Goal: Task Accomplishment & Management: Manage account settings

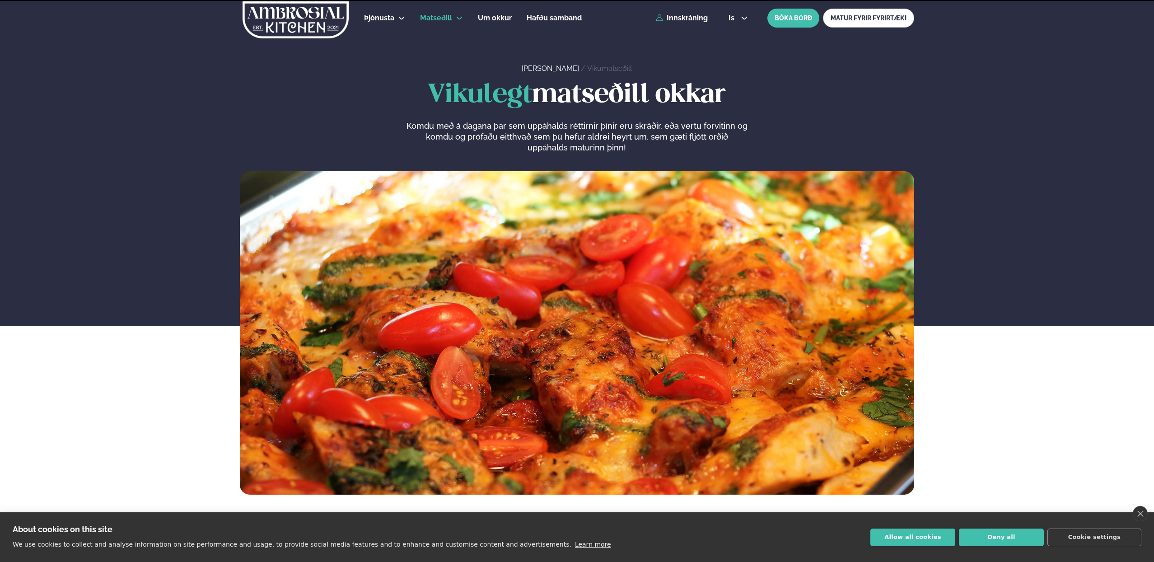
click at [740, 13] on div "is en is BÓKA BORÐ MATUR FYRIR FYRIRTÆKI" at bounding box center [817, 18] width 193 height 19
click at [741, 19] on icon at bounding box center [744, 17] width 7 height 7
click at [738, 32] on link "en" at bounding box center [738, 34] width 34 height 18
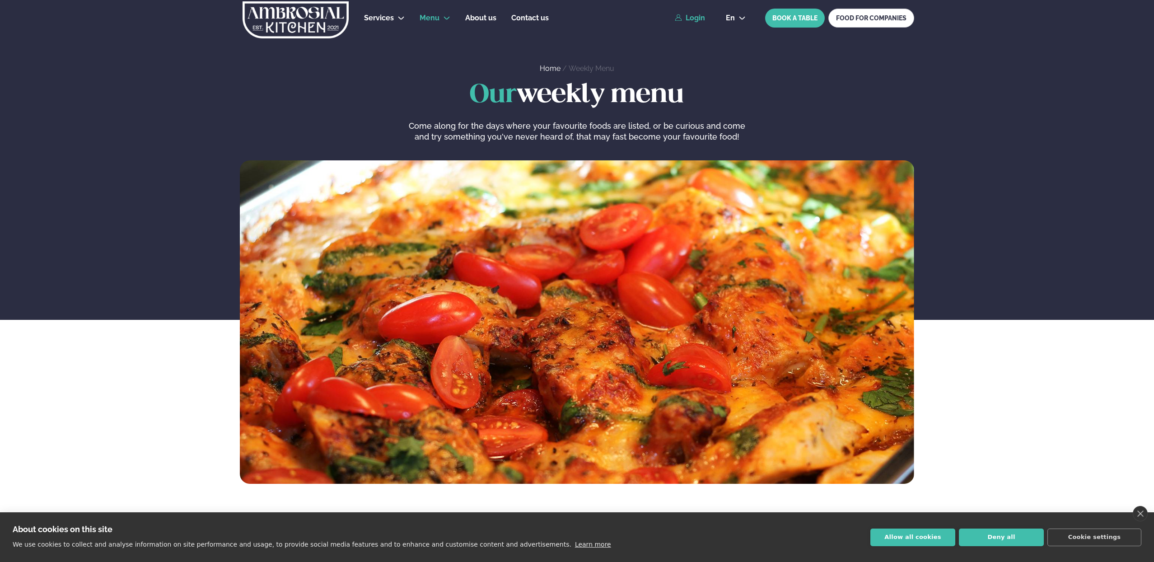
click at [686, 18] on link "Login" at bounding box center [690, 18] width 30 height 8
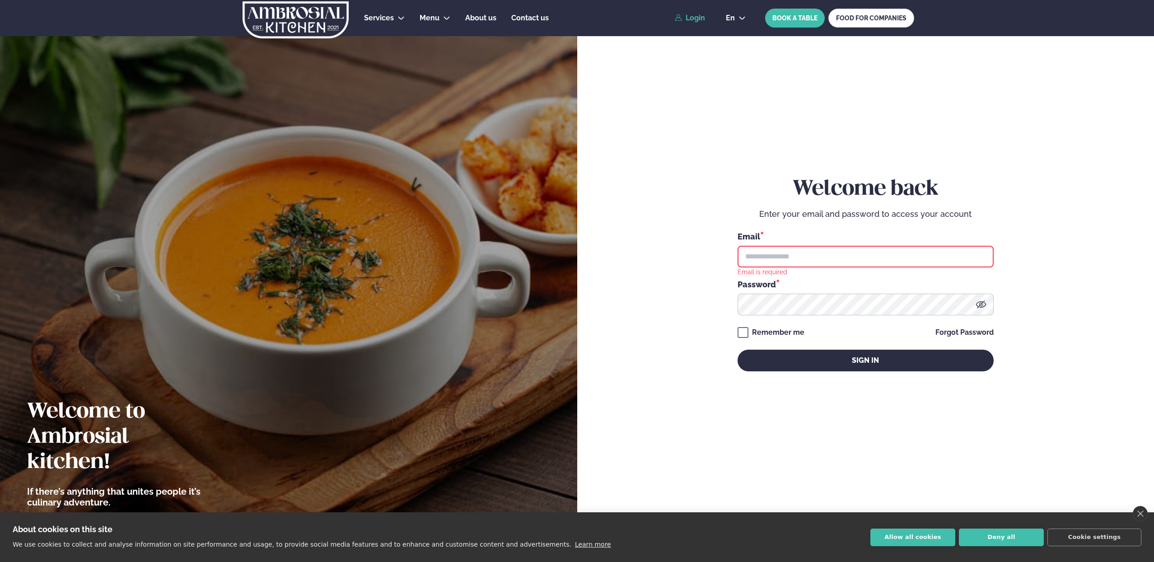
type input "**********"
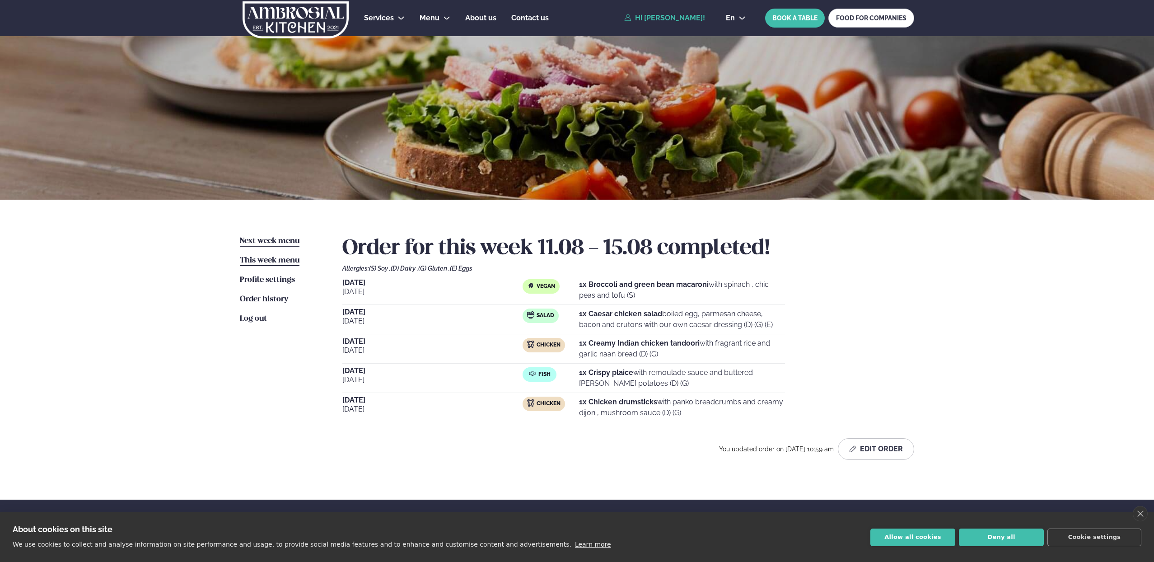
click at [274, 240] on span "Next week menu" at bounding box center [270, 241] width 60 height 8
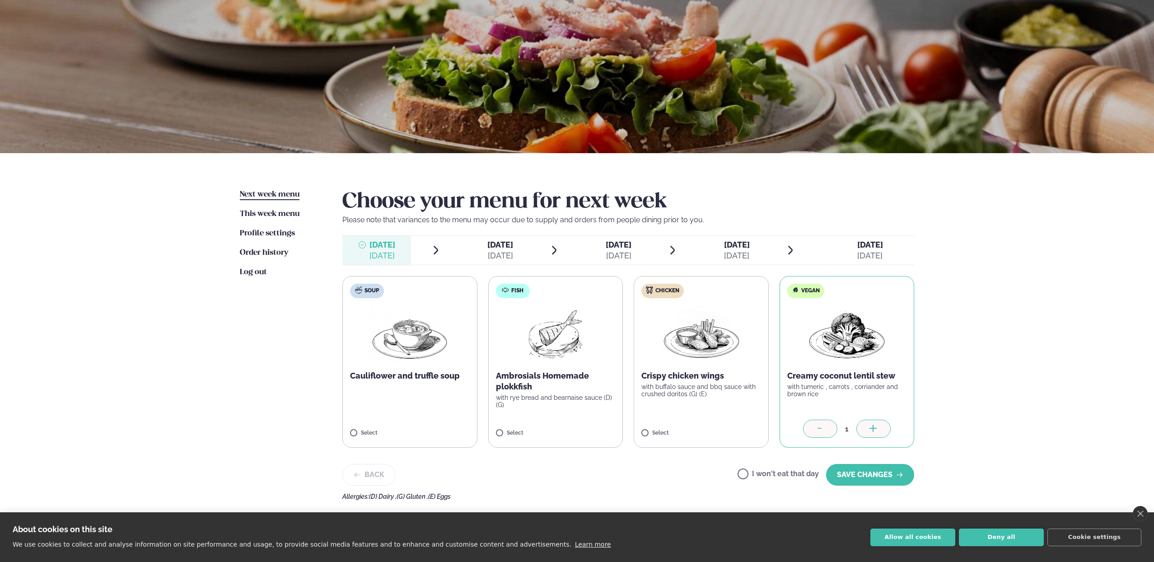
scroll to position [47, 0]
click at [866, 469] on button "SAVE CHANGES" at bounding box center [870, 474] width 88 height 22
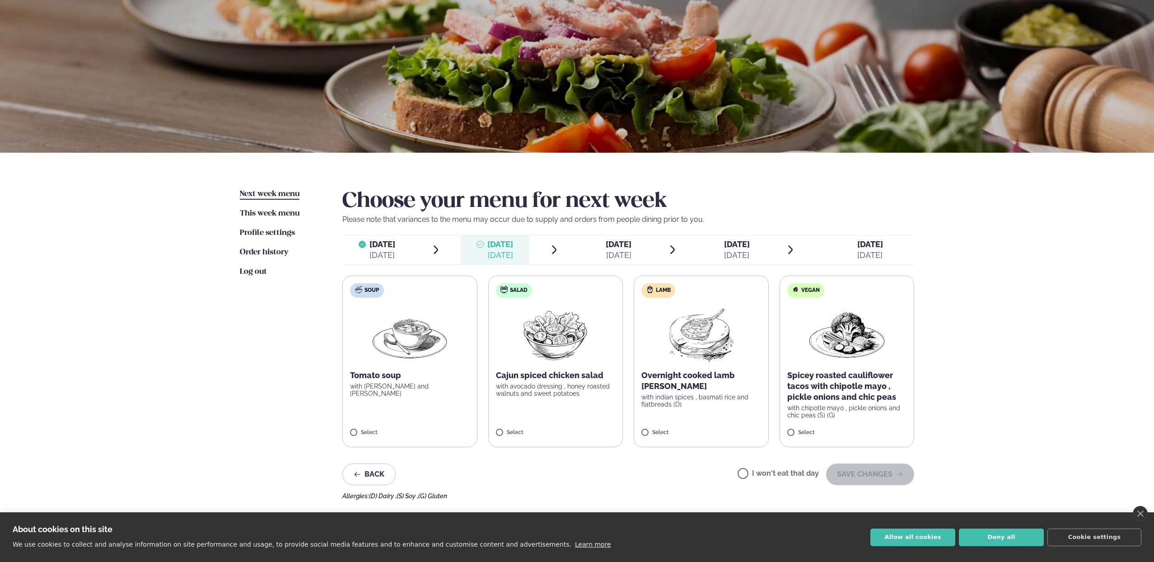
click at [869, 409] on p "with chipotle mayo , pickle onions and chic peas (S) (G)" at bounding box center [847, 411] width 120 height 14
click at [893, 474] on button "SAVE CHANGES" at bounding box center [870, 481] width 88 height 22
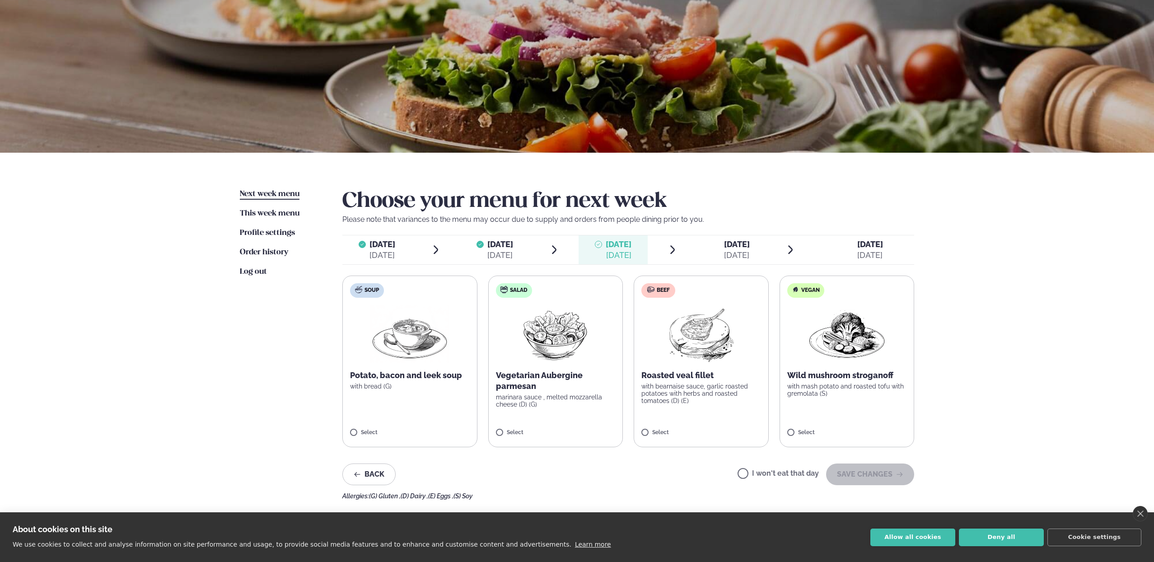
click at [764, 419] on label "Beef Roasted veal fillet with bearnaise sauce, garlic roasted potatoes with her…" at bounding box center [701, 361] width 135 height 172
click at [899, 481] on button "SAVE CHANGES" at bounding box center [870, 474] width 88 height 22
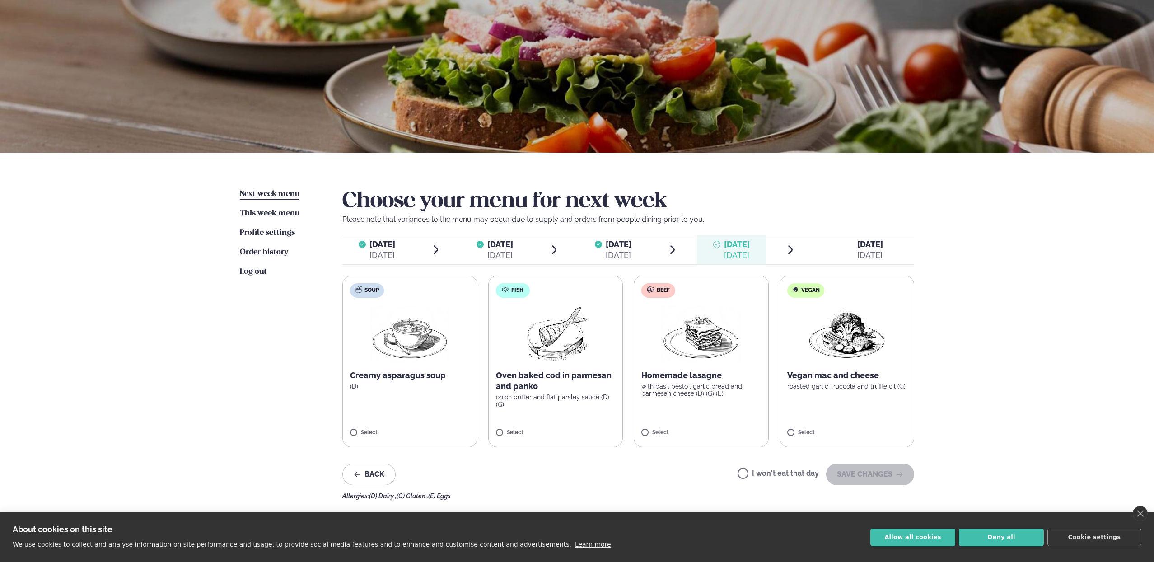
click at [565, 393] on p "onion butter and flat parsley sauce (D) (G)" at bounding box center [556, 400] width 120 height 14
click at [890, 470] on button "SAVE CHANGES" at bounding box center [870, 474] width 88 height 22
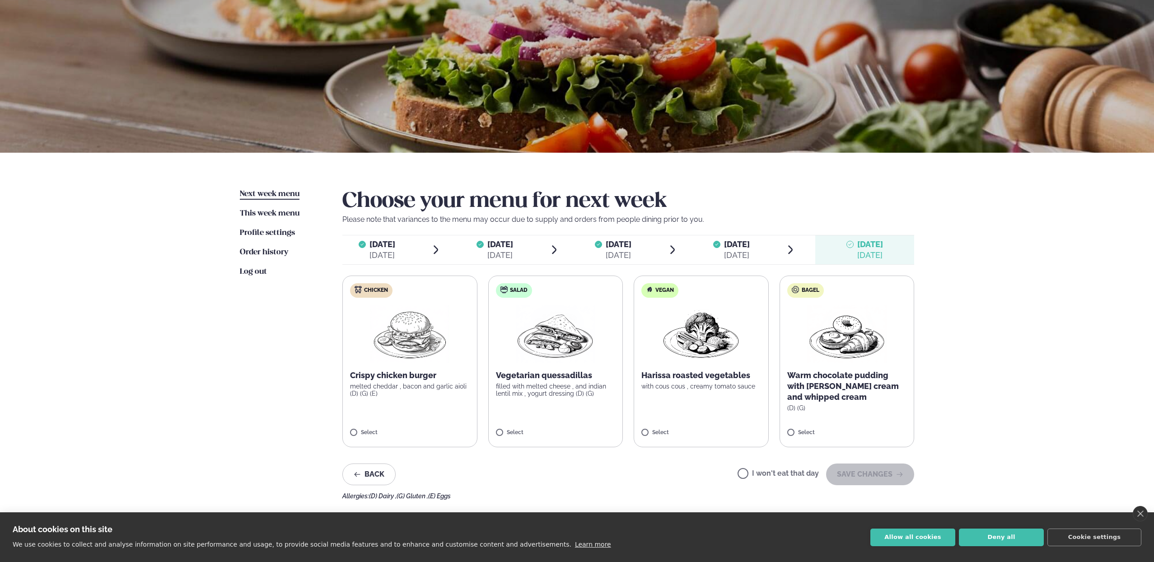
click at [419, 370] on p "Crispy chicken burger" at bounding box center [410, 375] width 120 height 11
click at [891, 474] on button "SAVE CHANGES" at bounding box center [870, 474] width 88 height 22
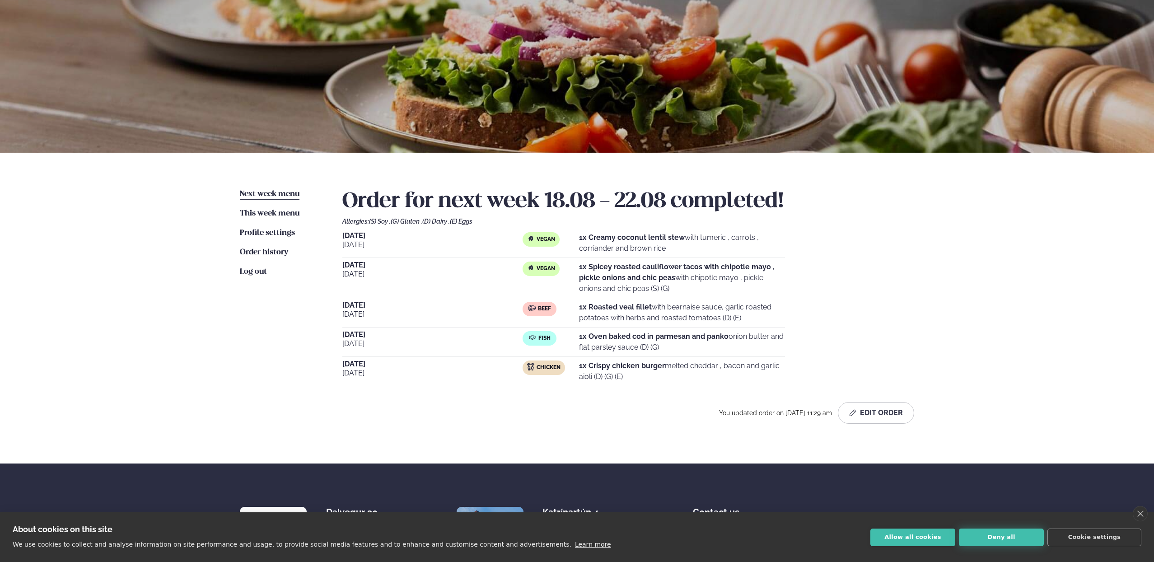
click at [1033, 536] on button "Deny all" at bounding box center [1001, 537] width 85 height 18
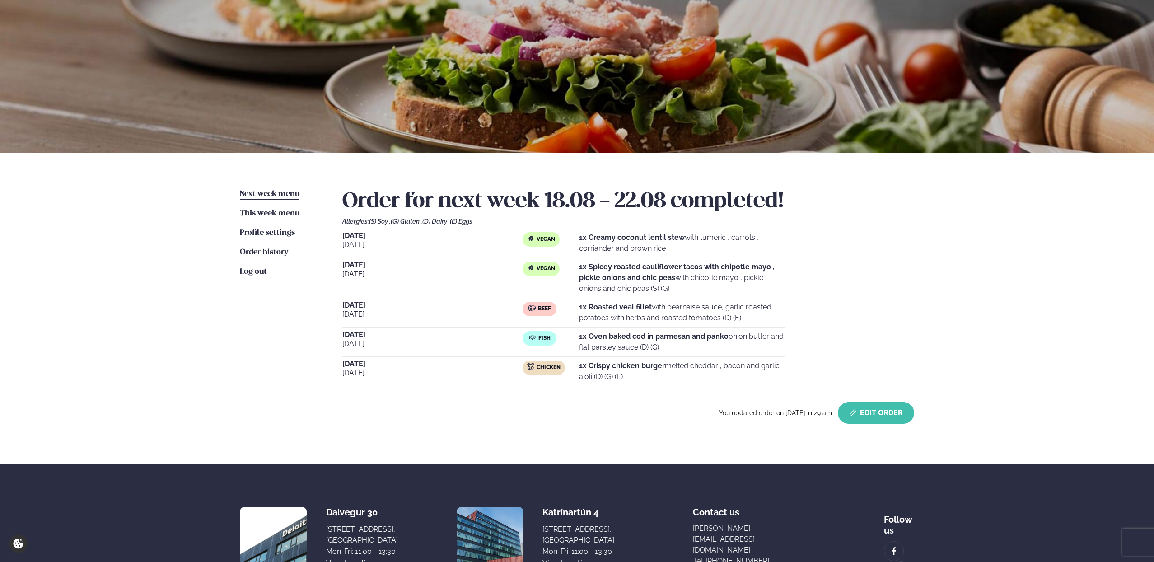
click at [879, 418] on button "Edit Order" at bounding box center [876, 413] width 76 height 22
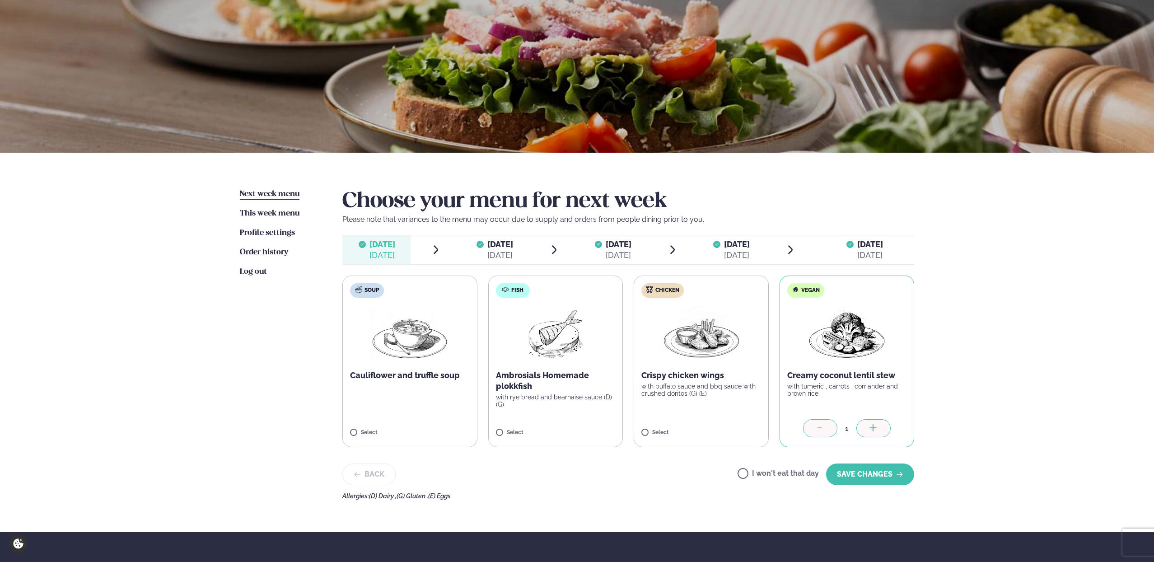
click at [859, 252] on div "[DATE]" at bounding box center [870, 255] width 26 height 11
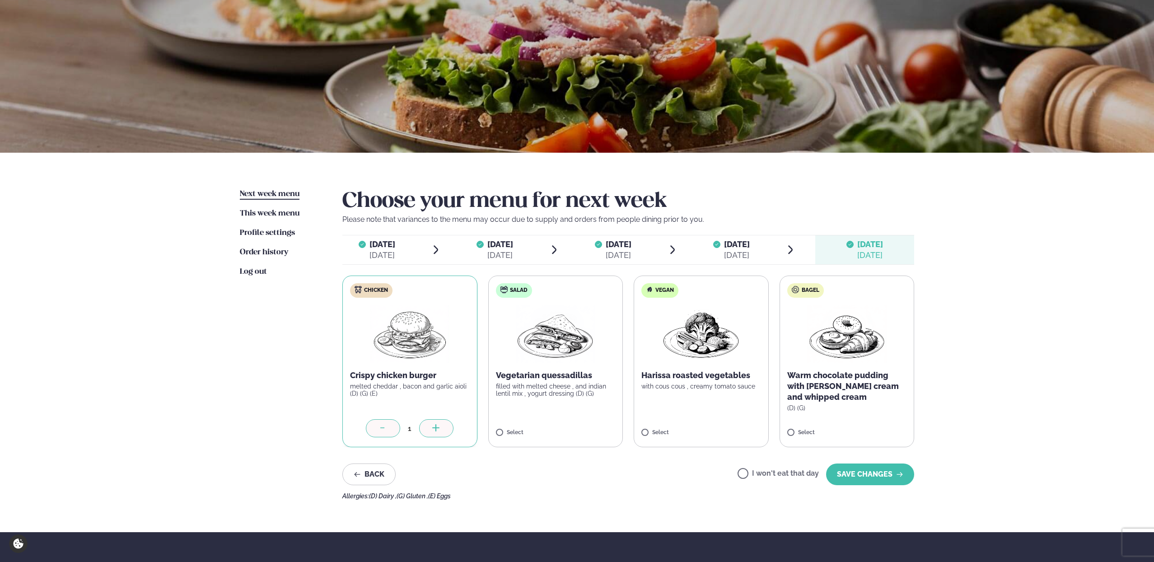
click at [538, 382] on p "filled with melted cheese , and indian lentil mix , yogurt dressing (D) (G)" at bounding box center [556, 389] width 120 height 14
click at [395, 424] on div at bounding box center [383, 428] width 34 height 18
click at [896, 468] on button "SAVE CHANGES" at bounding box center [870, 474] width 88 height 22
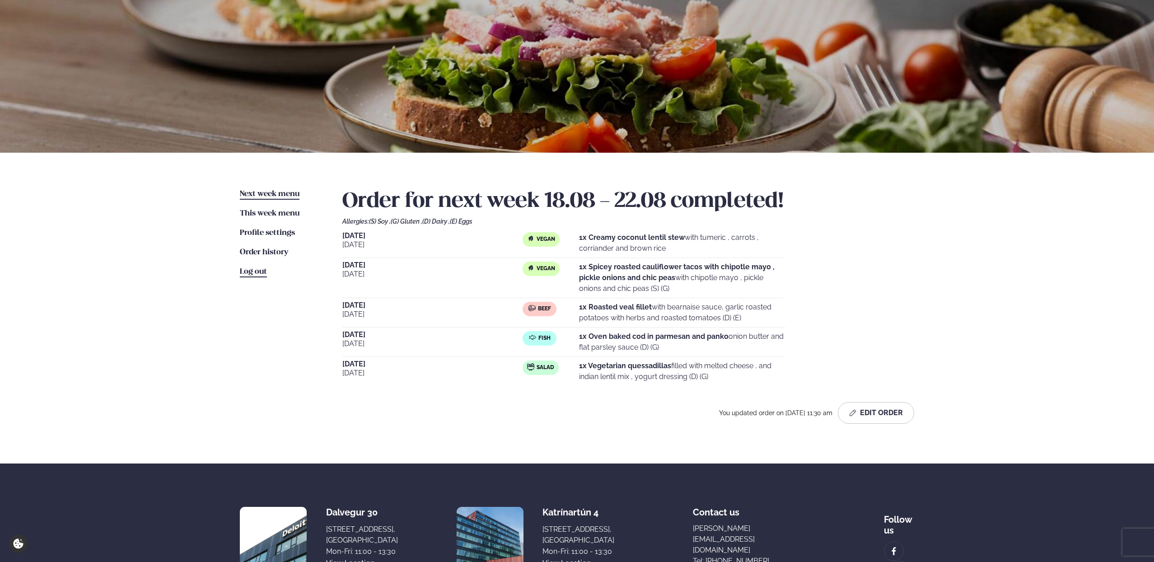
click at [251, 268] on span "Log out" at bounding box center [253, 272] width 27 height 8
